Goal: Find specific page/section: Find specific page/section

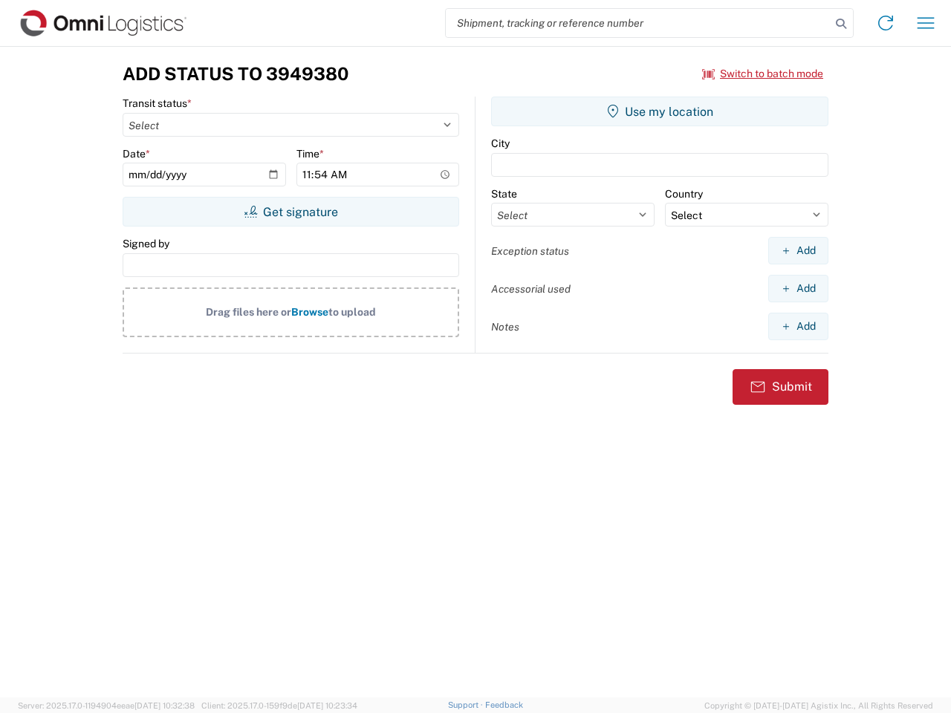
click at [638, 23] on input "search" at bounding box center [638, 23] width 385 height 28
click at [841, 24] on icon at bounding box center [841, 23] width 21 height 21
click at [886, 23] on icon at bounding box center [886, 23] width 24 height 24
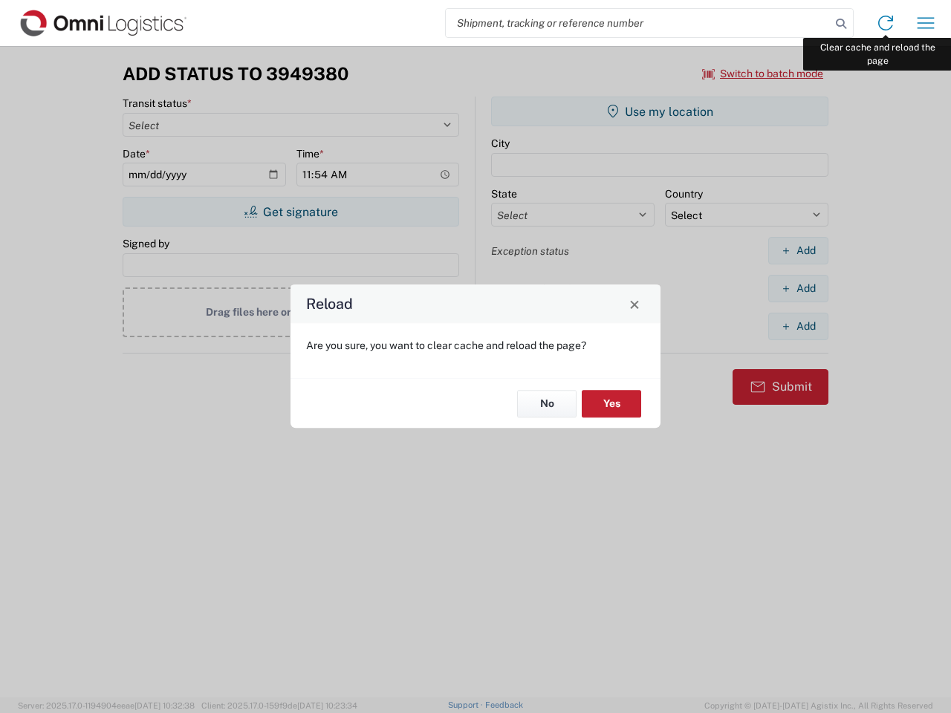
click at [926, 23] on div "Reload Are you sure, you want to clear cache and reload the page? No Yes" at bounding box center [475, 356] width 951 height 713
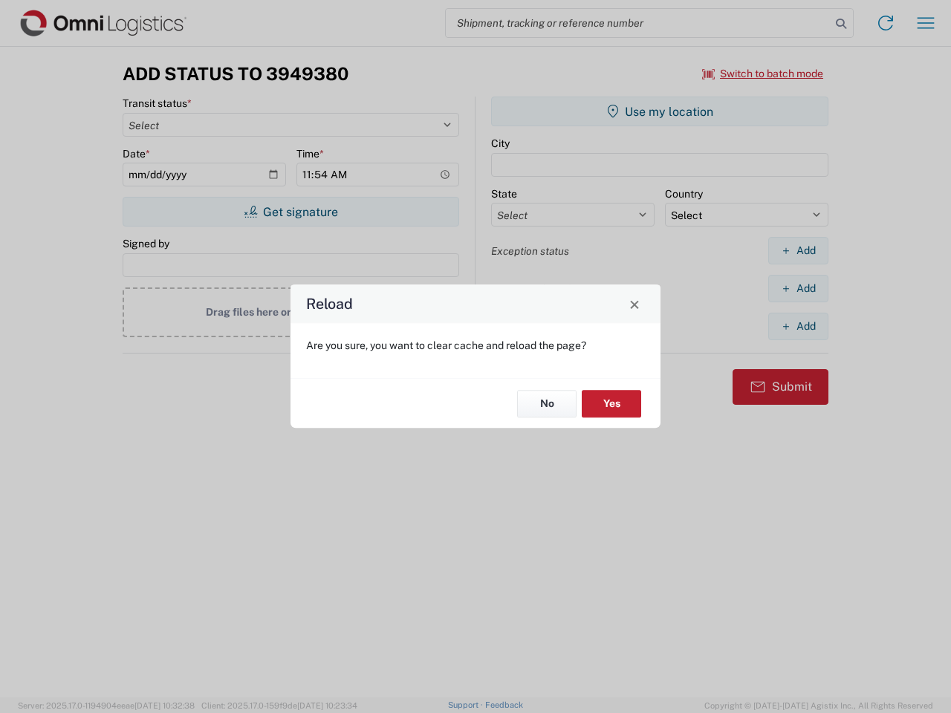
click at [763, 74] on div "Reload Are you sure, you want to clear cache and reload the page? No Yes" at bounding box center [475, 356] width 951 height 713
click at [291, 212] on div "Reload Are you sure, you want to clear cache and reload the page? No Yes" at bounding box center [475, 356] width 951 height 713
click at [660, 111] on div "Reload Are you sure, you want to clear cache and reload the page? No Yes" at bounding box center [475, 356] width 951 height 713
click at [798, 250] on div "Reload Are you sure, you want to clear cache and reload the page? No Yes" at bounding box center [475, 356] width 951 height 713
click at [798, 288] on div "Reload Are you sure, you want to clear cache and reload the page? No Yes" at bounding box center [475, 356] width 951 height 713
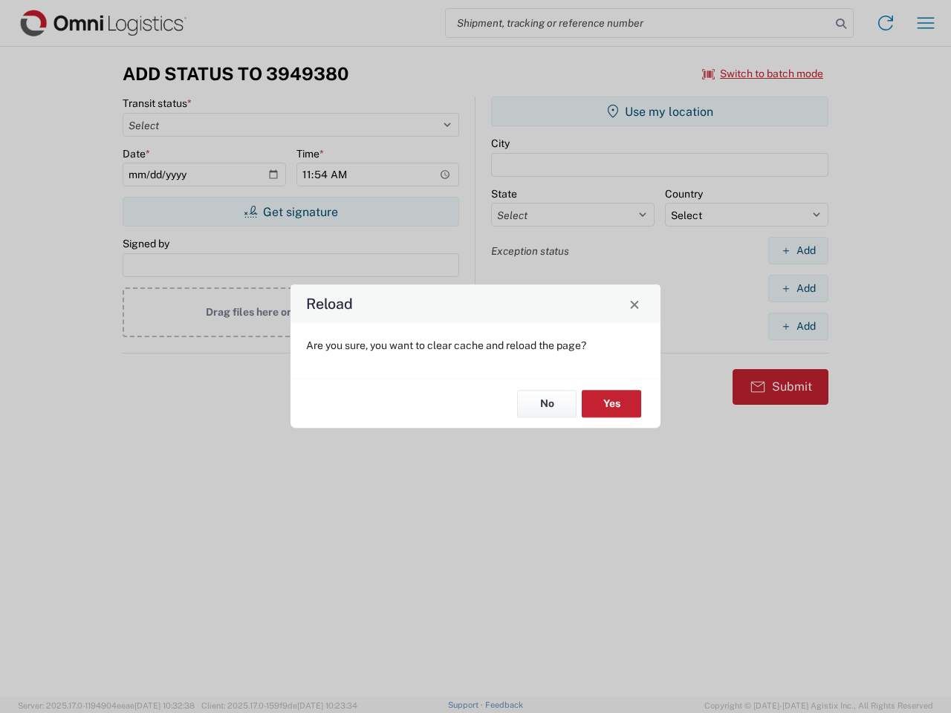
click at [798, 326] on div "Reload Are you sure, you want to clear cache and reload the page? No Yes" at bounding box center [475, 356] width 951 height 713
